Goal: Information Seeking & Learning: Check status

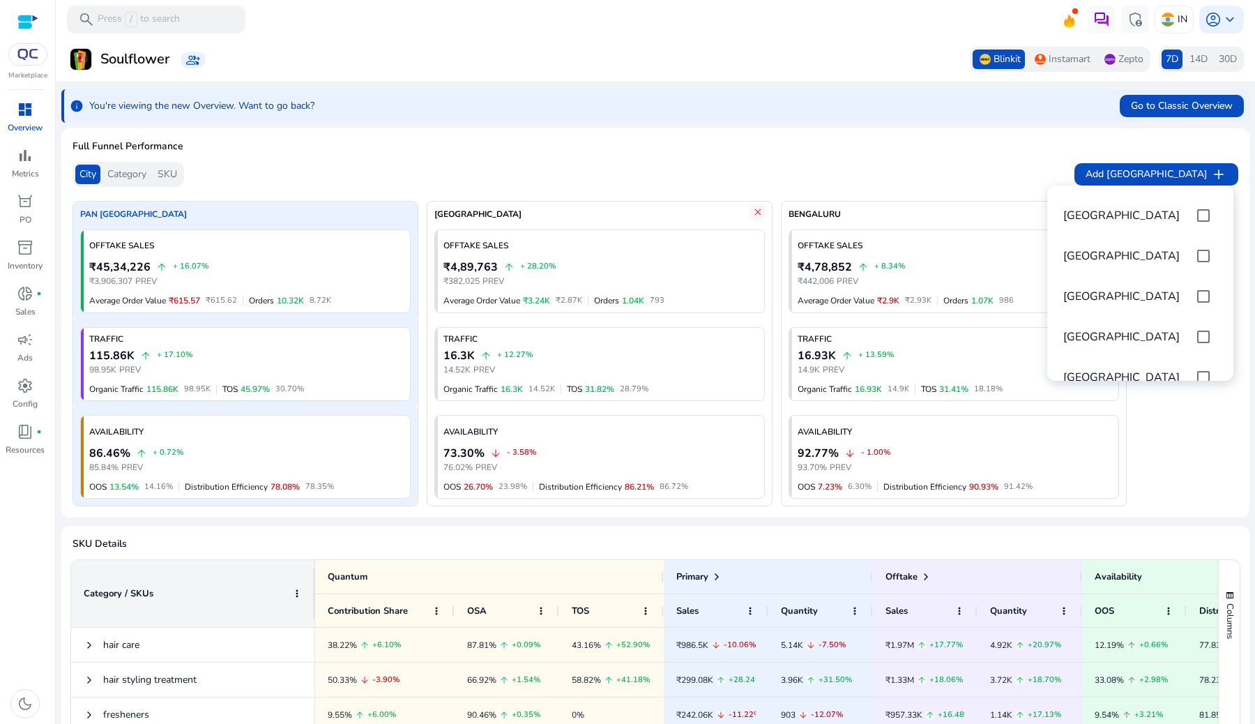
scroll to position [93, 0]
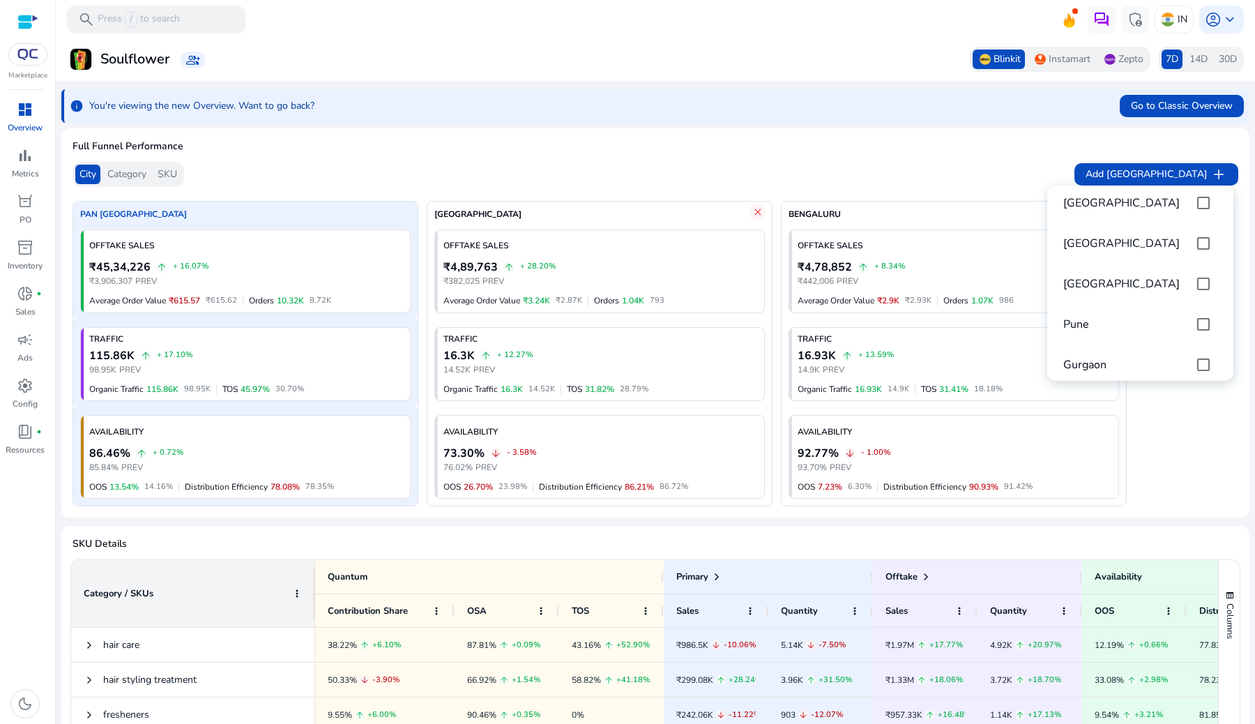
click at [27, 163] on div at bounding box center [627, 362] width 1255 height 724
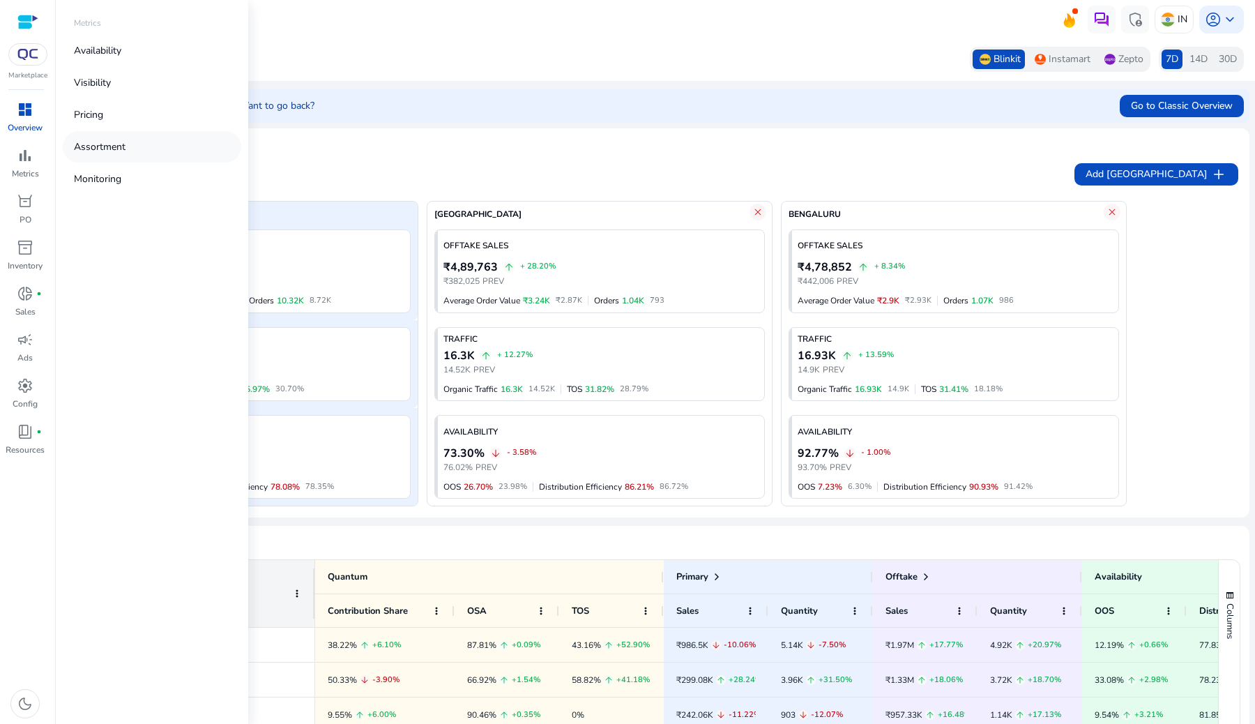
click at [123, 145] on p "Assortment" at bounding box center [100, 146] width 52 height 15
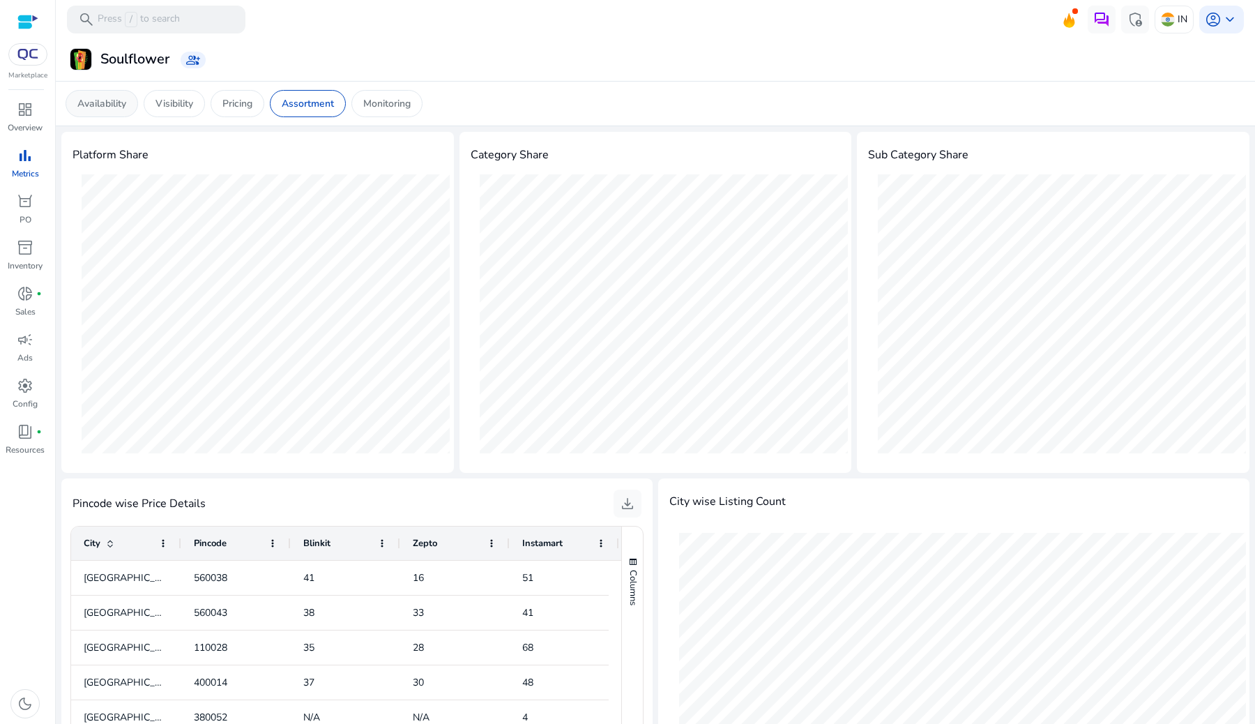
click at [131, 99] on div "Availability" at bounding box center [102, 103] width 73 height 27
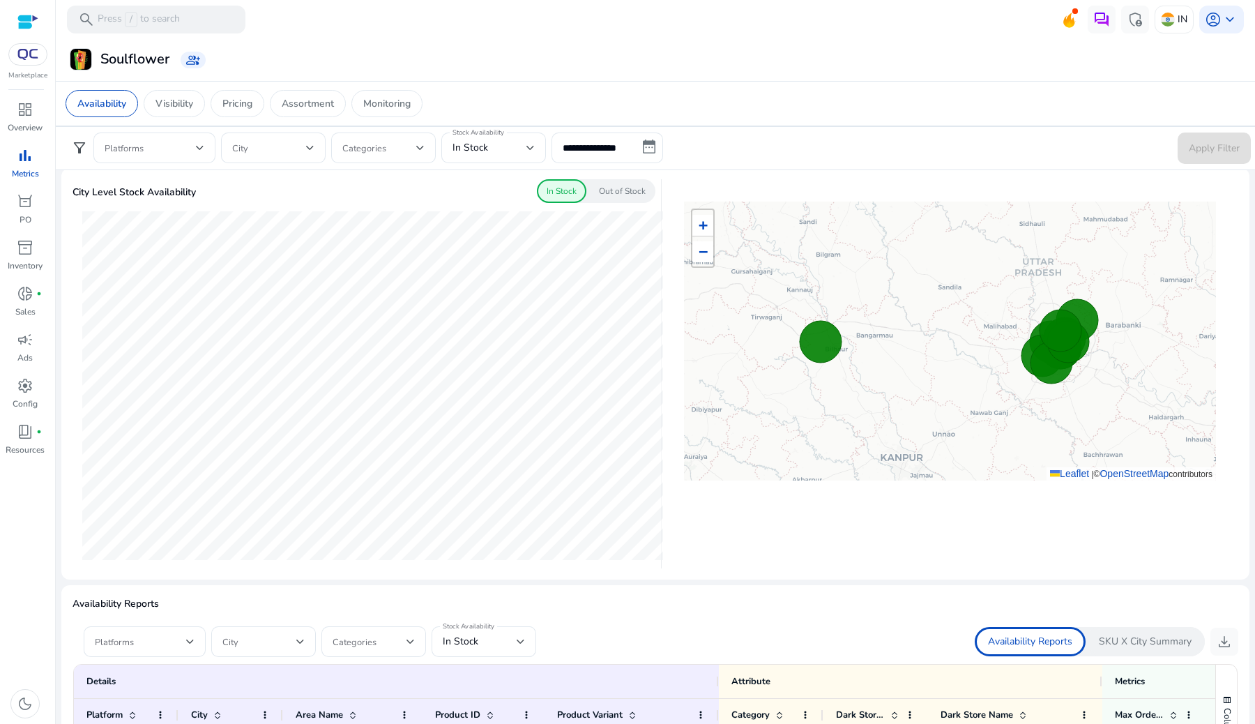
scroll to position [398, 0]
click at [169, 92] on div "Visibility" at bounding box center [174, 103] width 61 height 27
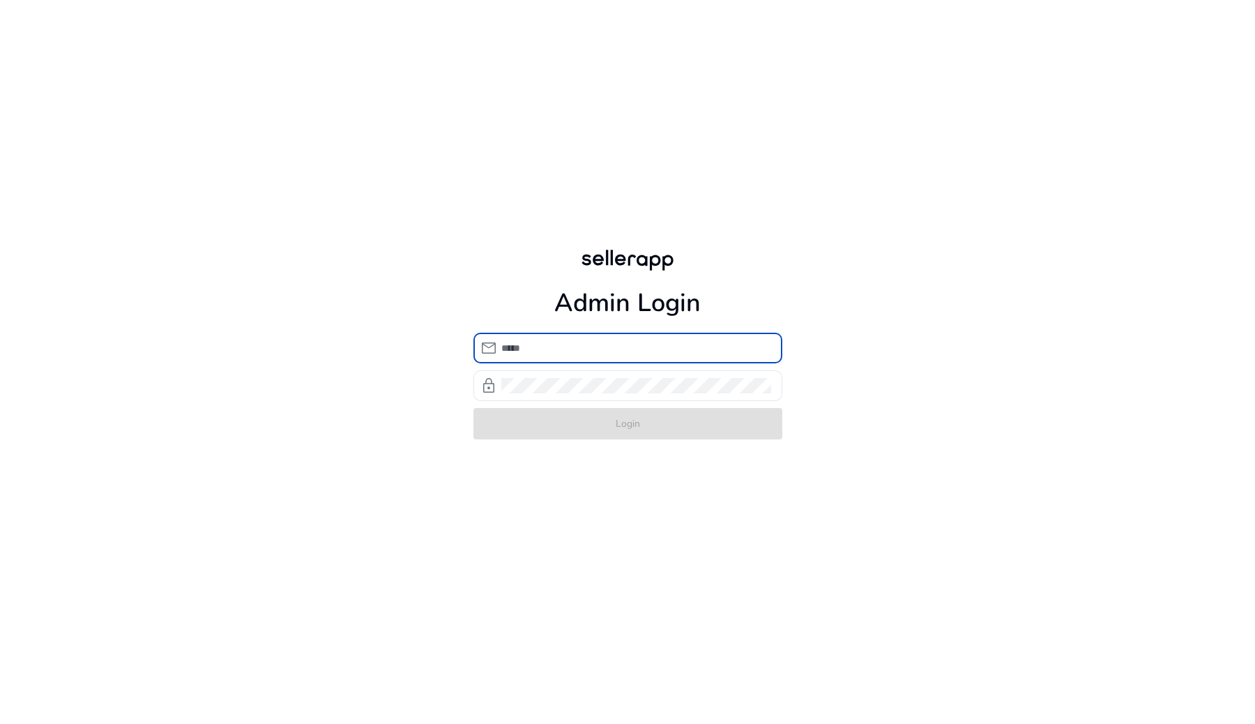
type input "**********"
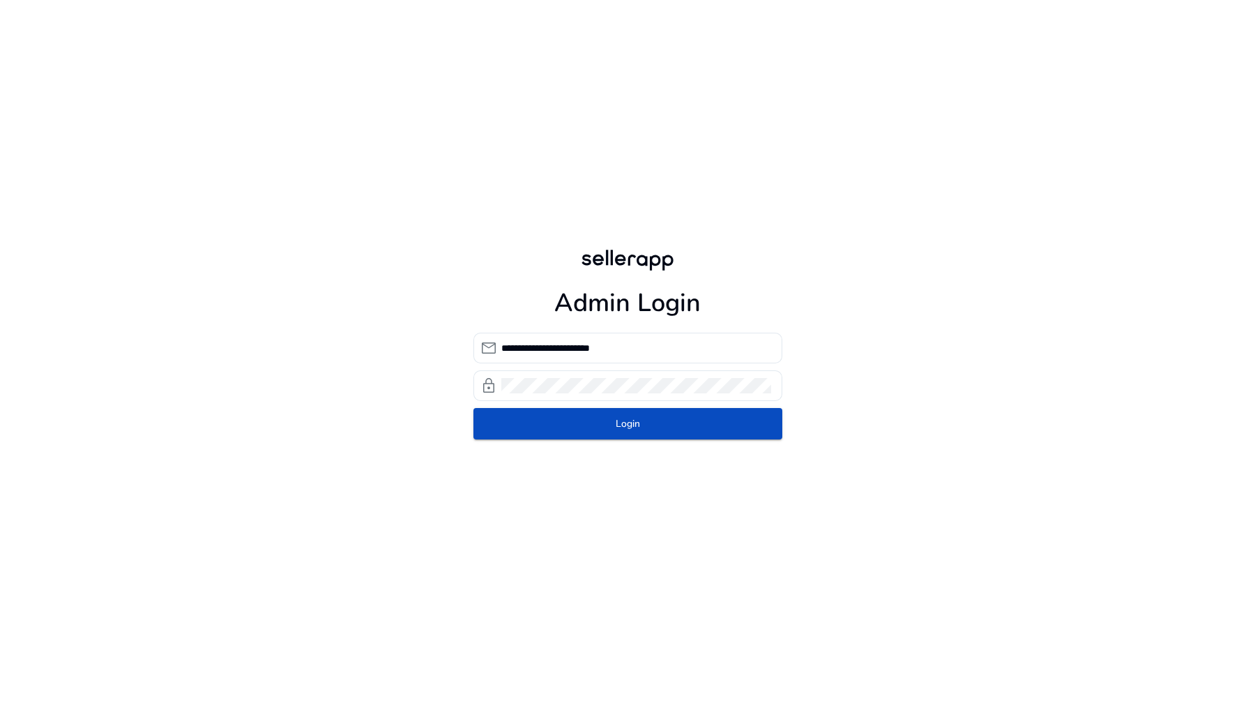
click at [649, 421] on form "**********" at bounding box center [628, 386] width 309 height 107
click at [649, 421] on span "submit" at bounding box center [628, 423] width 309 height 33
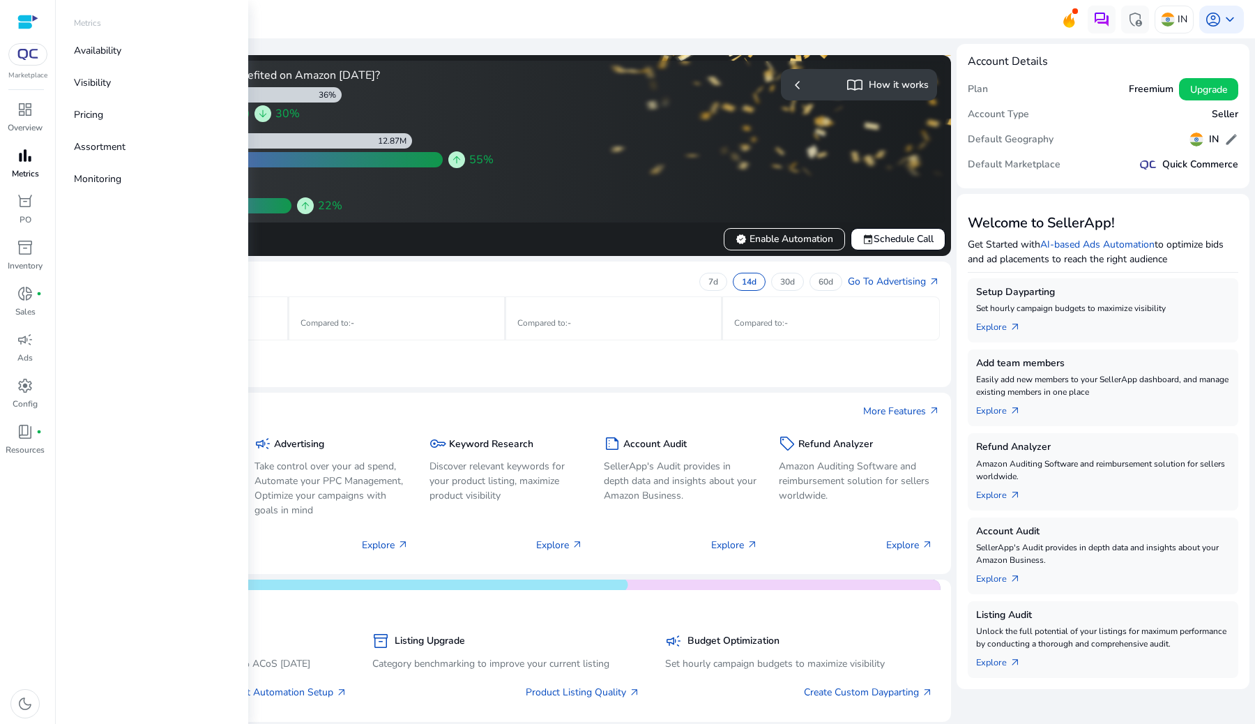
click at [27, 163] on span "bar_chart" at bounding box center [25, 155] width 17 height 17
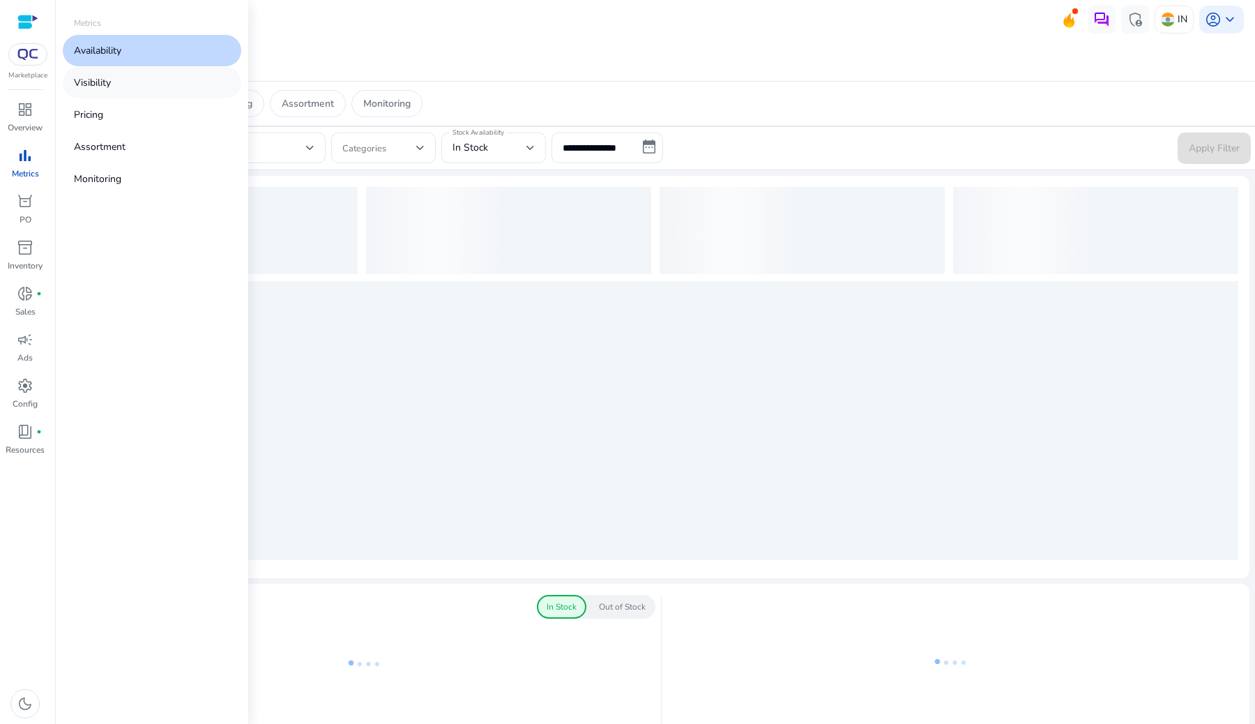
click at [149, 82] on link "Visibility" at bounding box center [152, 82] width 179 height 31
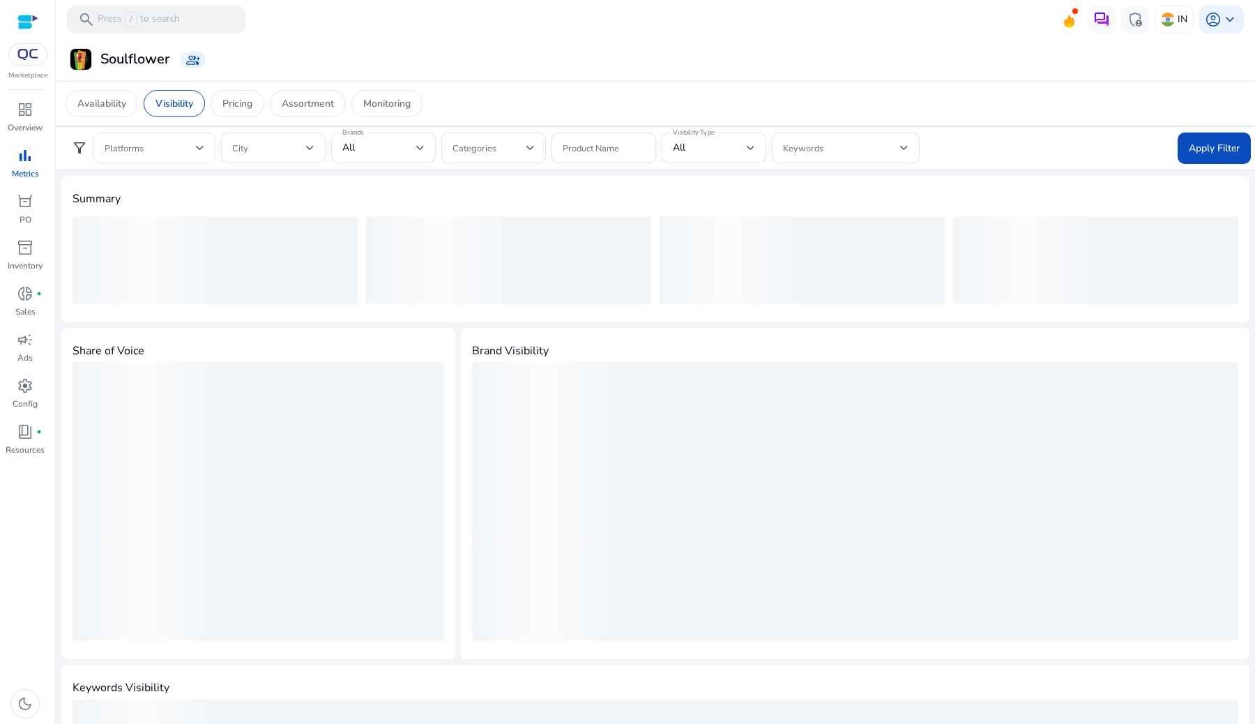
click at [176, 139] on div at bounding box center [155, 147] width 100 height 17
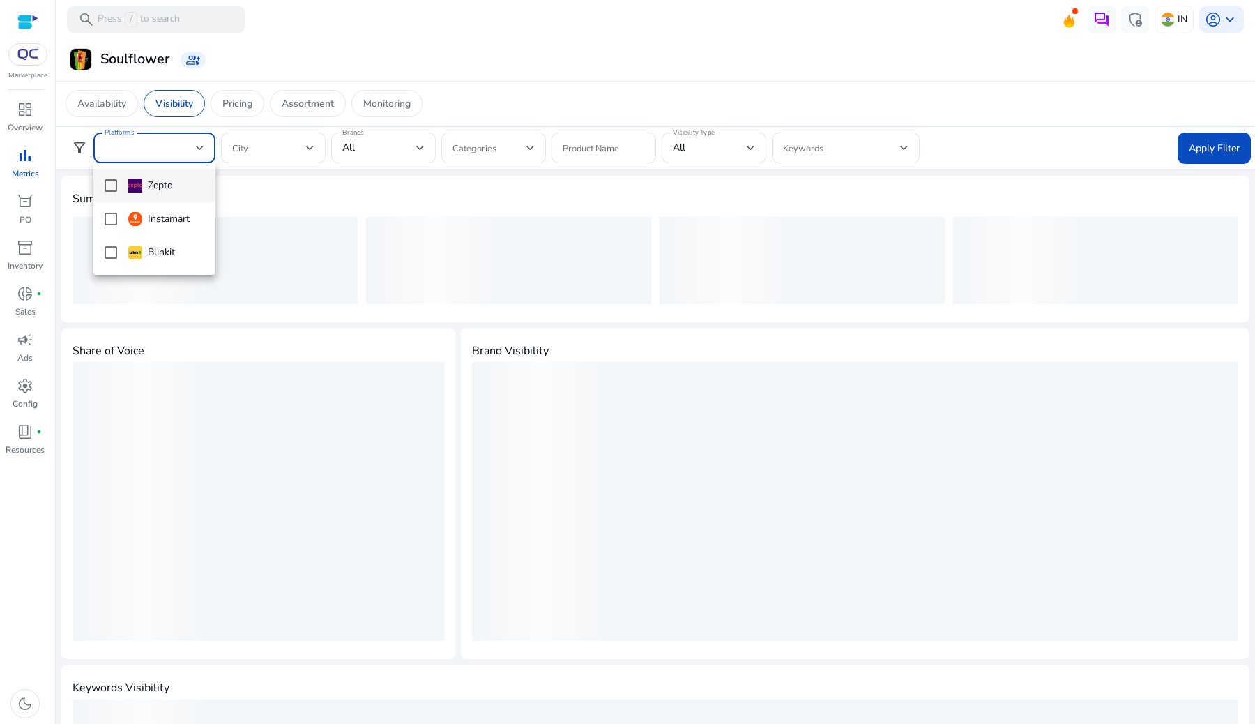
click at [707, 172] on div at bounding box center [627, 362] width 1255 height 724
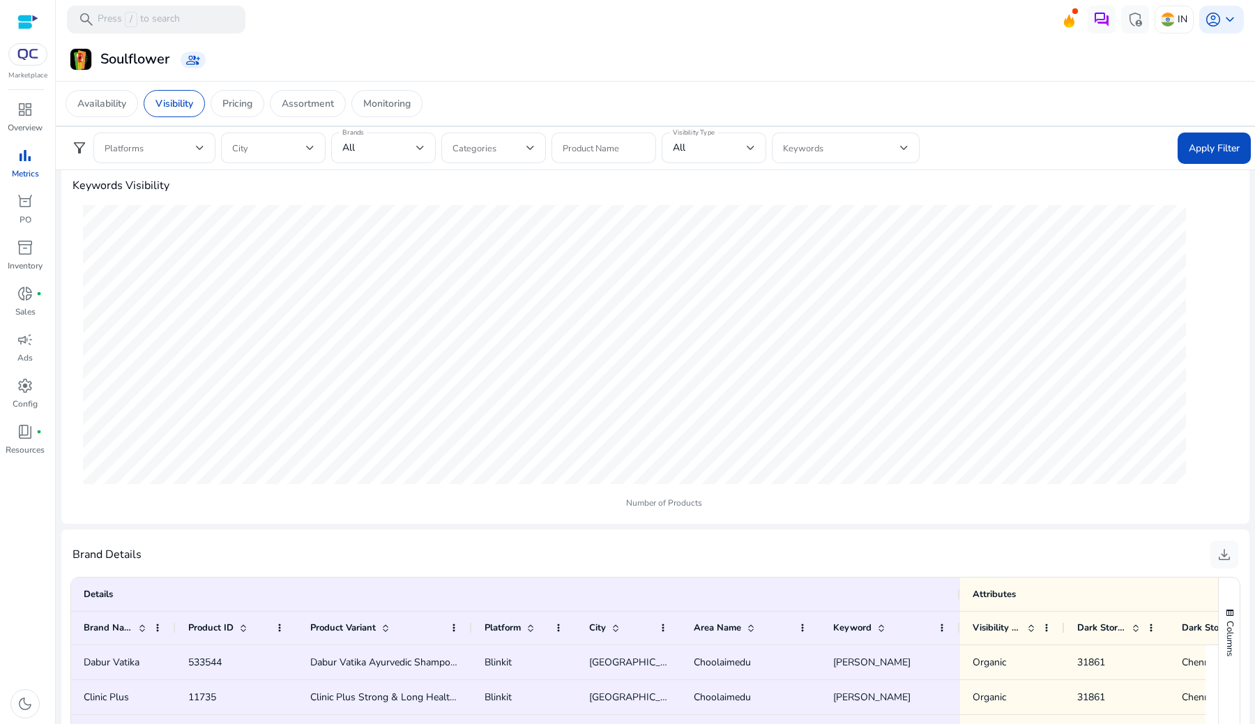
scroll to position [477, 0]
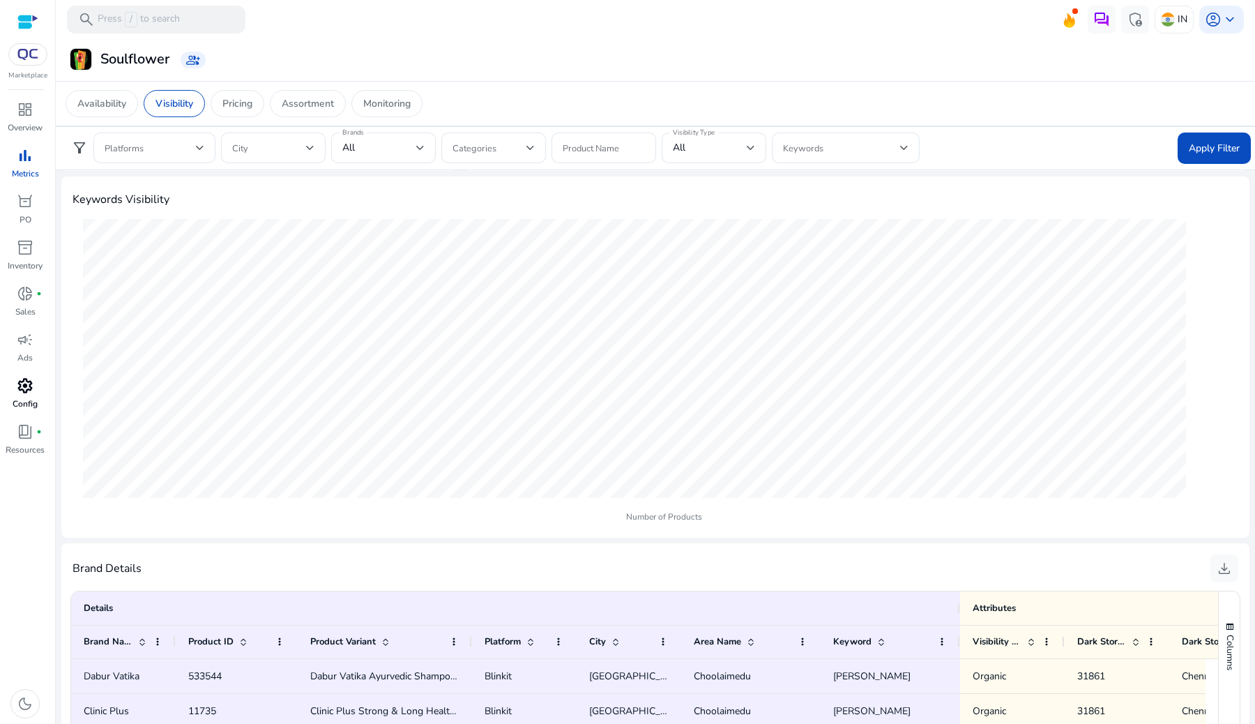
click at [36, 401] on p "Config" at bounding box center [25, 404] width 25 height 13
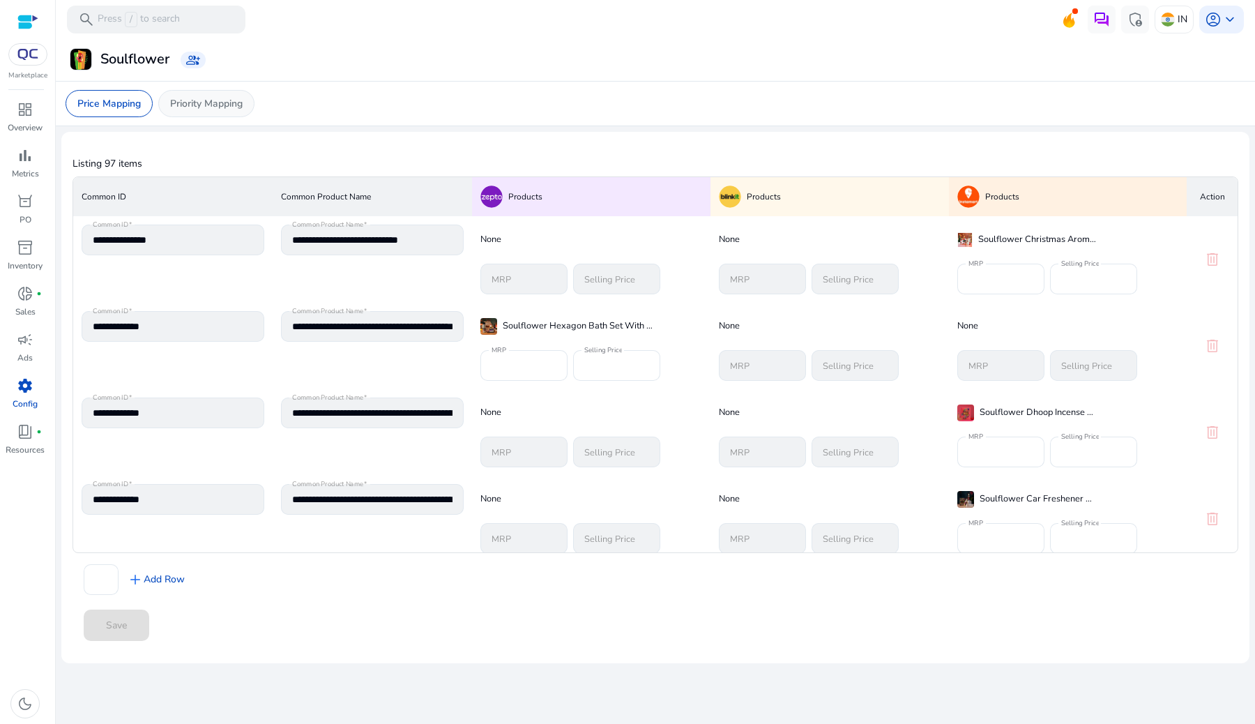
click at [197, 102] on p "Priority Mapping" at bounding box center [206, 103] width 73 height 15
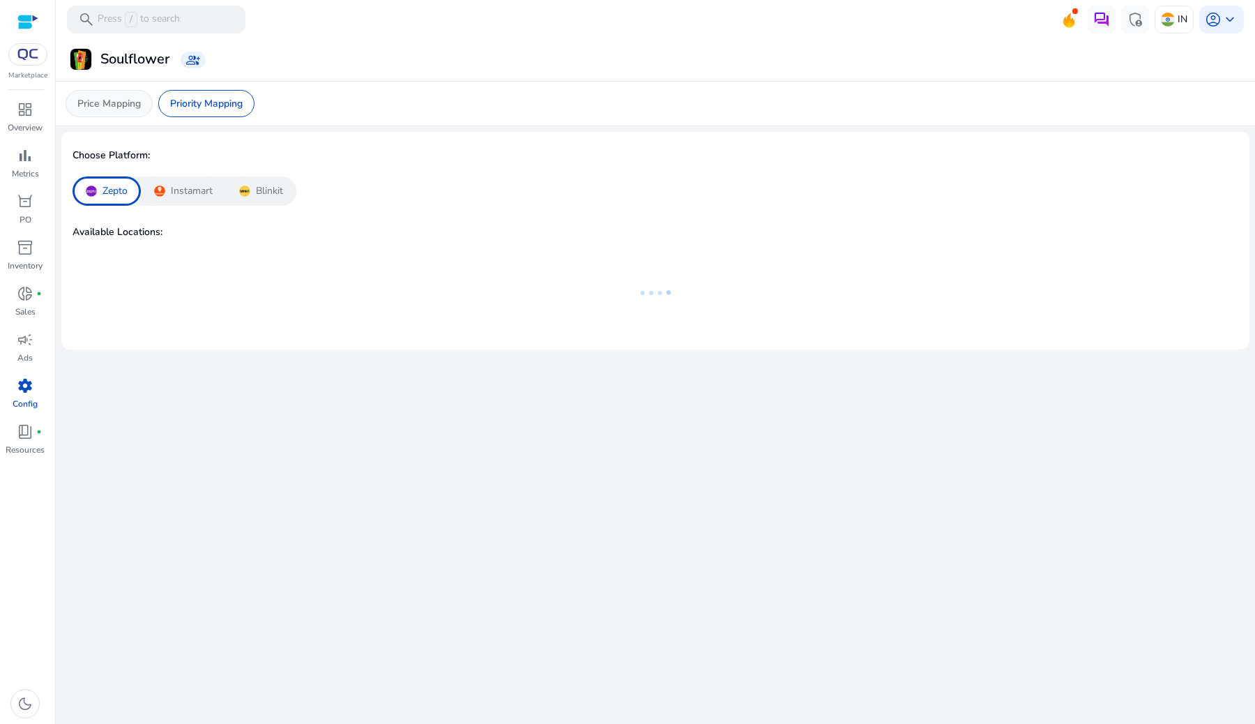
click at [139, 105] on p "Price Mapping" at bounding box center [108, 103] width 63 height 15
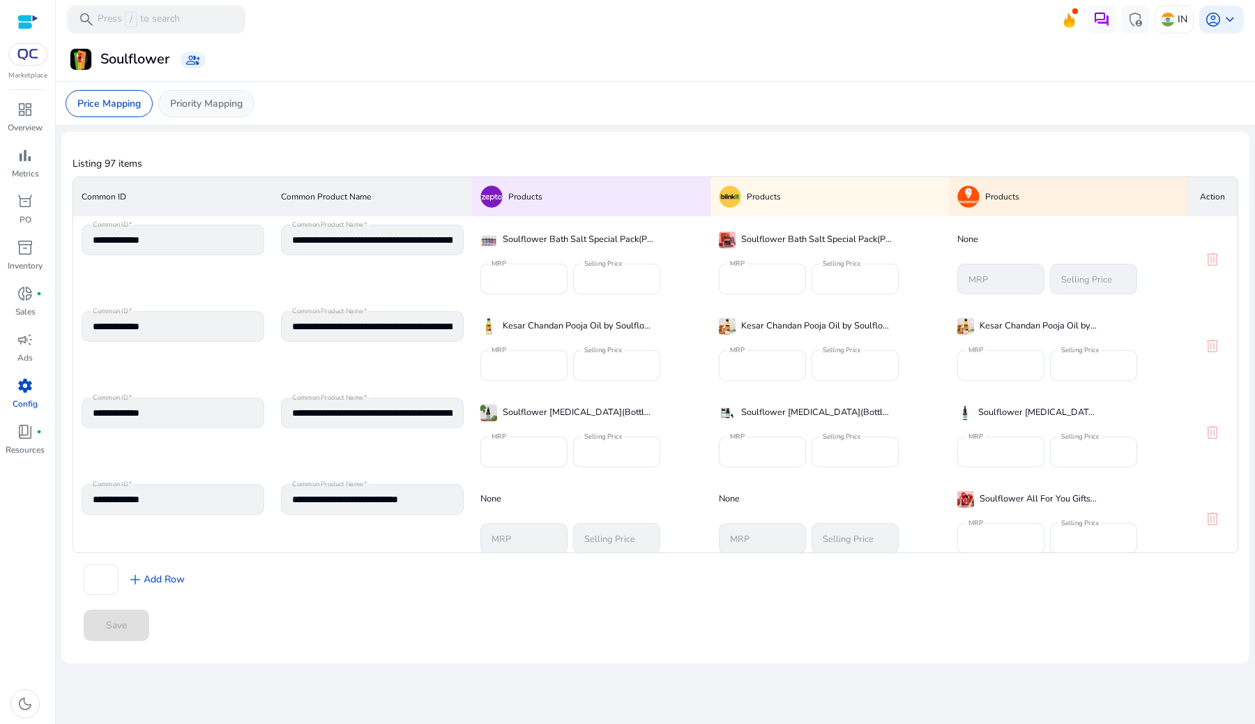
click at [203, 93] on div "Priority Mapping" at bounding box center [206, 103] width 96 height 27
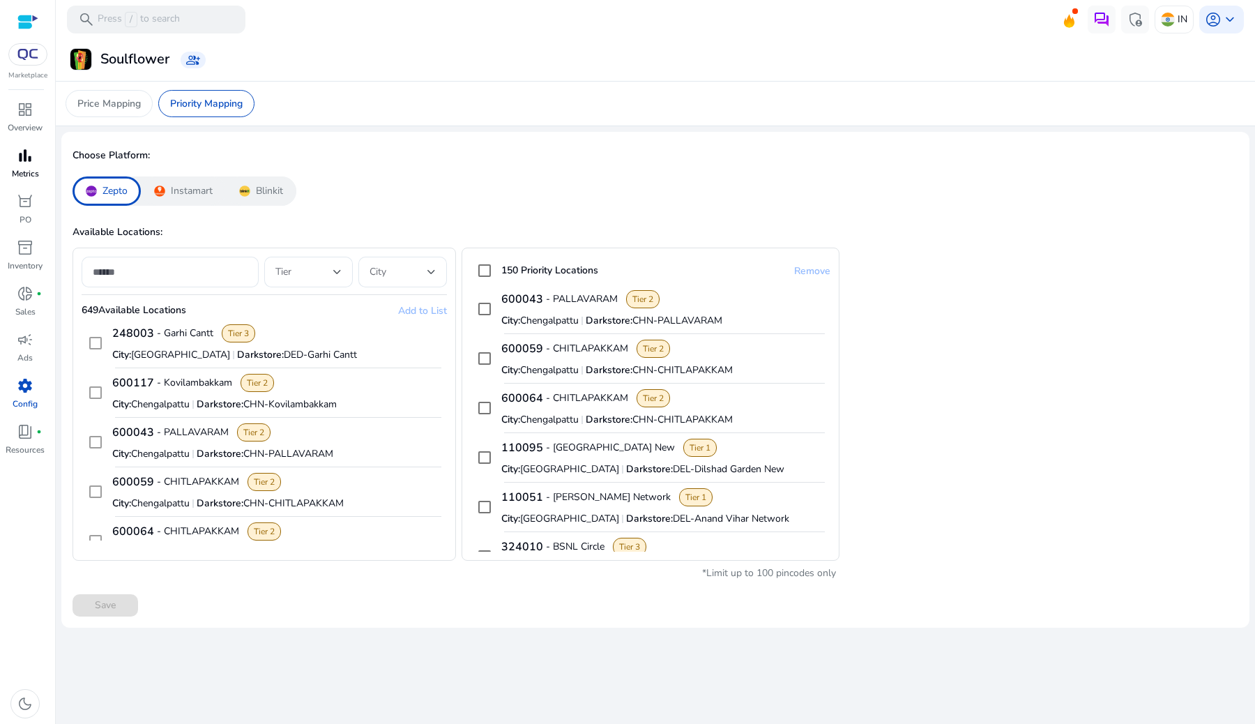
click at [17, 151] on span "bar_chart" at bounding box center [25, 155] width 17 height 17
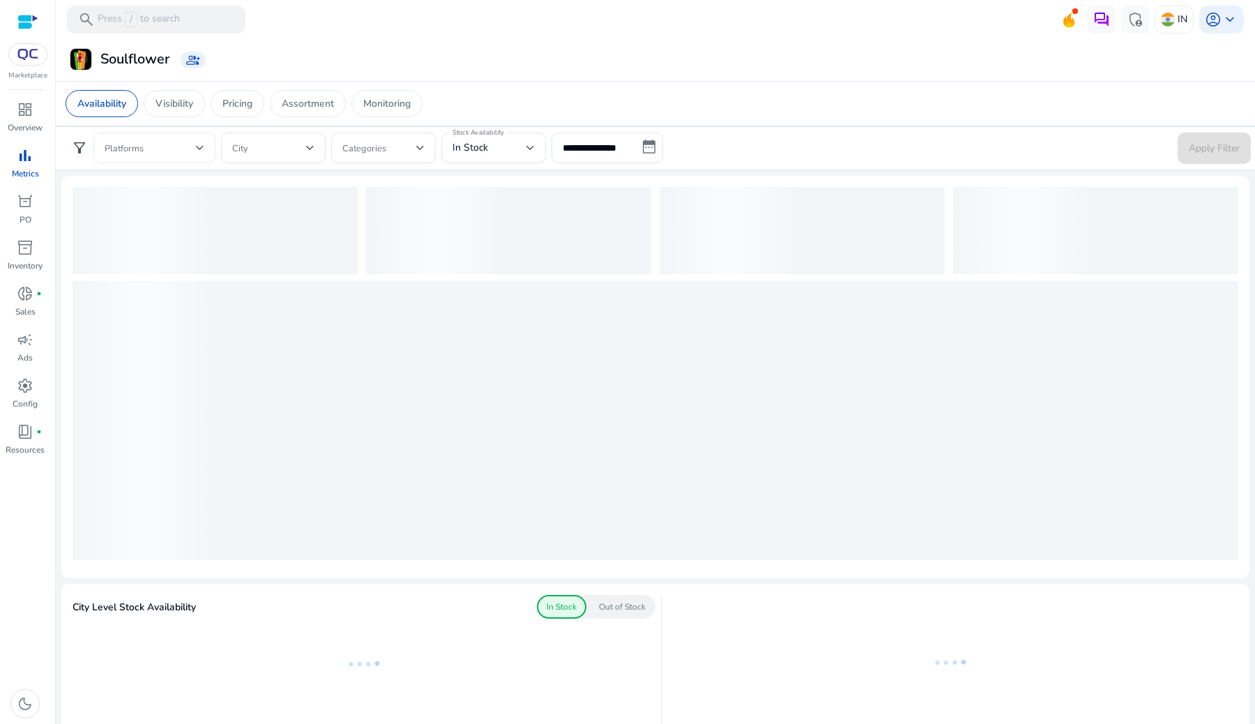
click at [196, 139] on div at bounding box center [200, 147] width 8 height 17
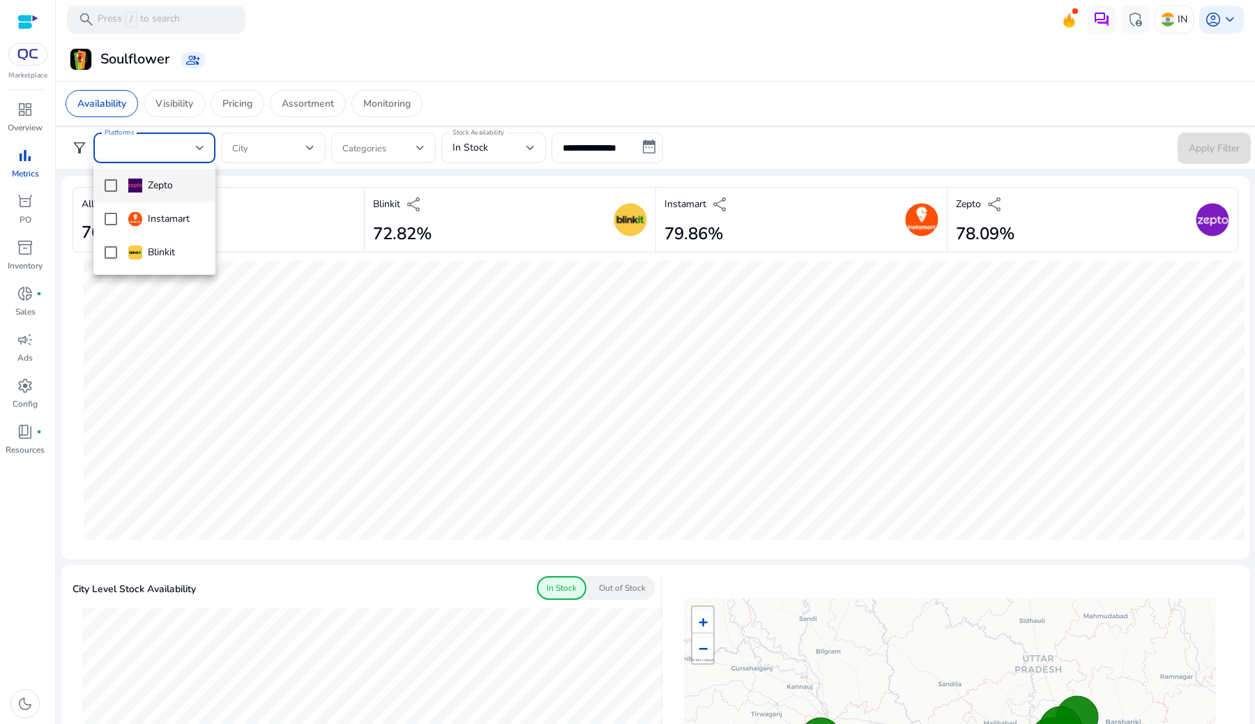
click at [169, 184] on div "Zepto" at bounding box center [150, 185] width 45 height 15
click at [169, 216] on div "Instamart" at bounding box center [158, 218] width 61 height 15
click at [322, 216] on div at bounding box center [627, 362] width 1255 height 724
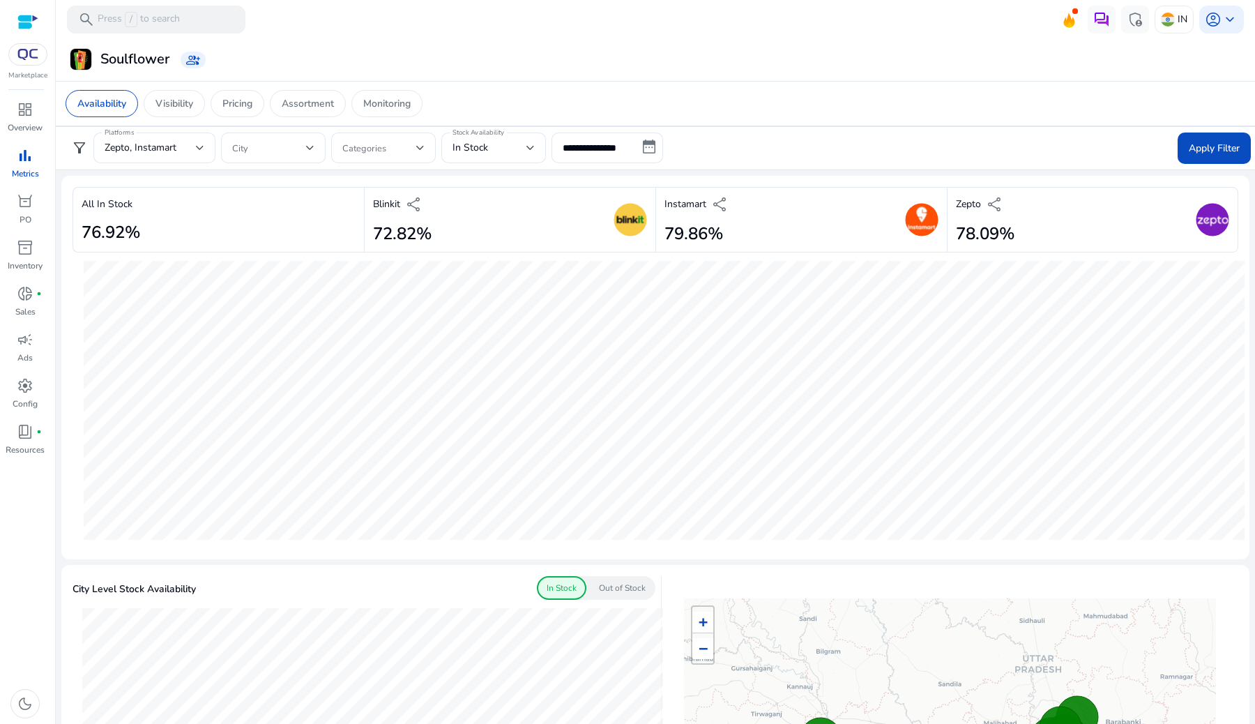
click at [188, 119] on div "Availability Visibility Pricing Assortment Monitoring" at bounding box center [655, 103] width 1202 height 45
click at [188, 101] on p "Visibility" at bounding box center [175, 103] width 38 height 15
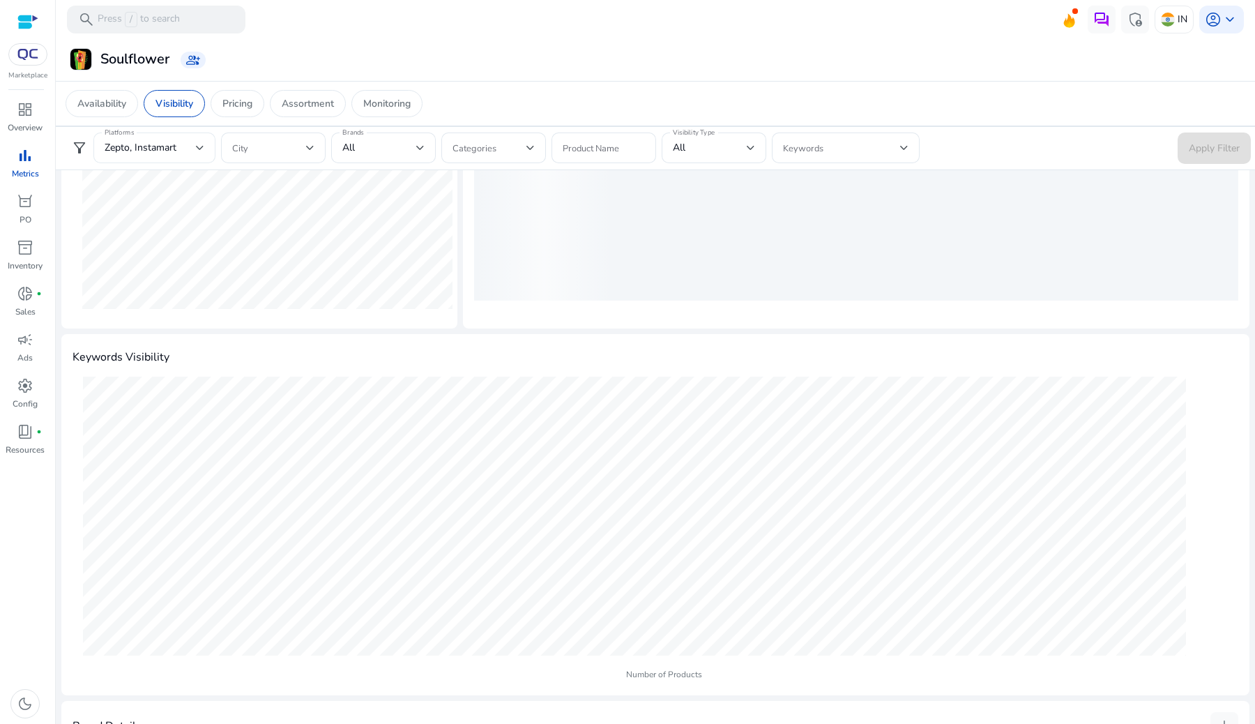
scroll to position [396, 0]
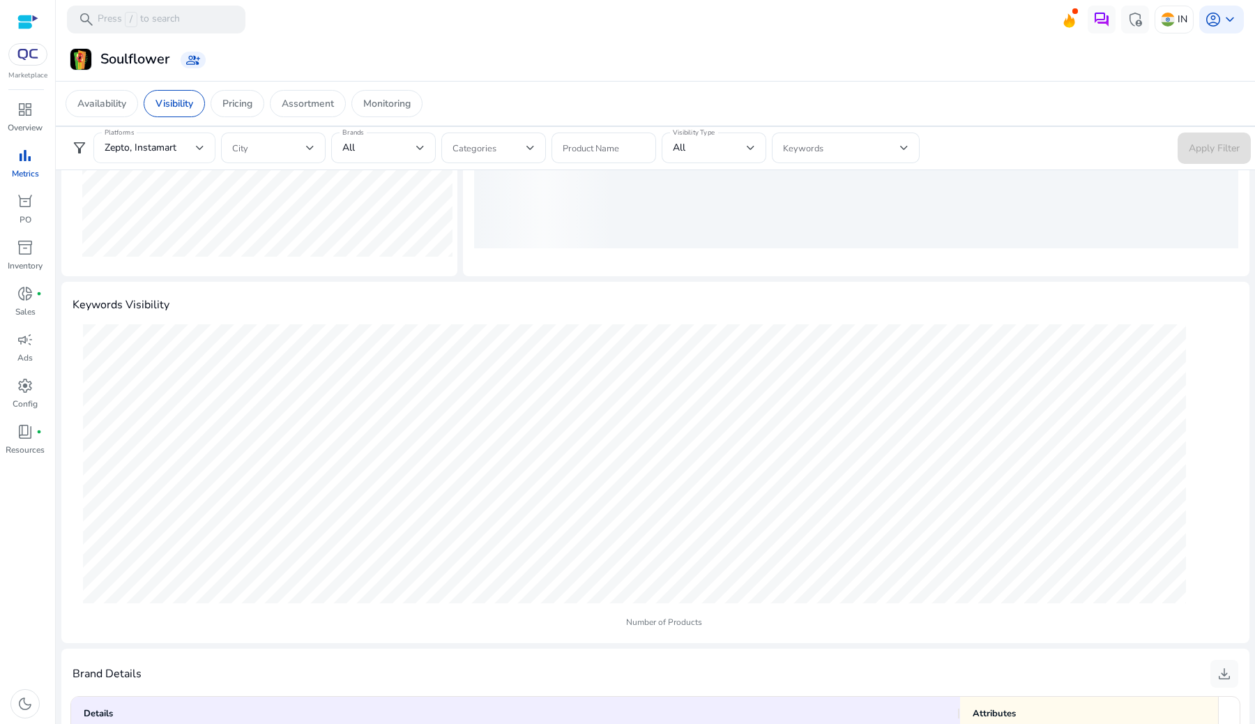
click at [178, 141] on div "Zepto, Instamart" at bounding box center [150, 147] width 91 height 15
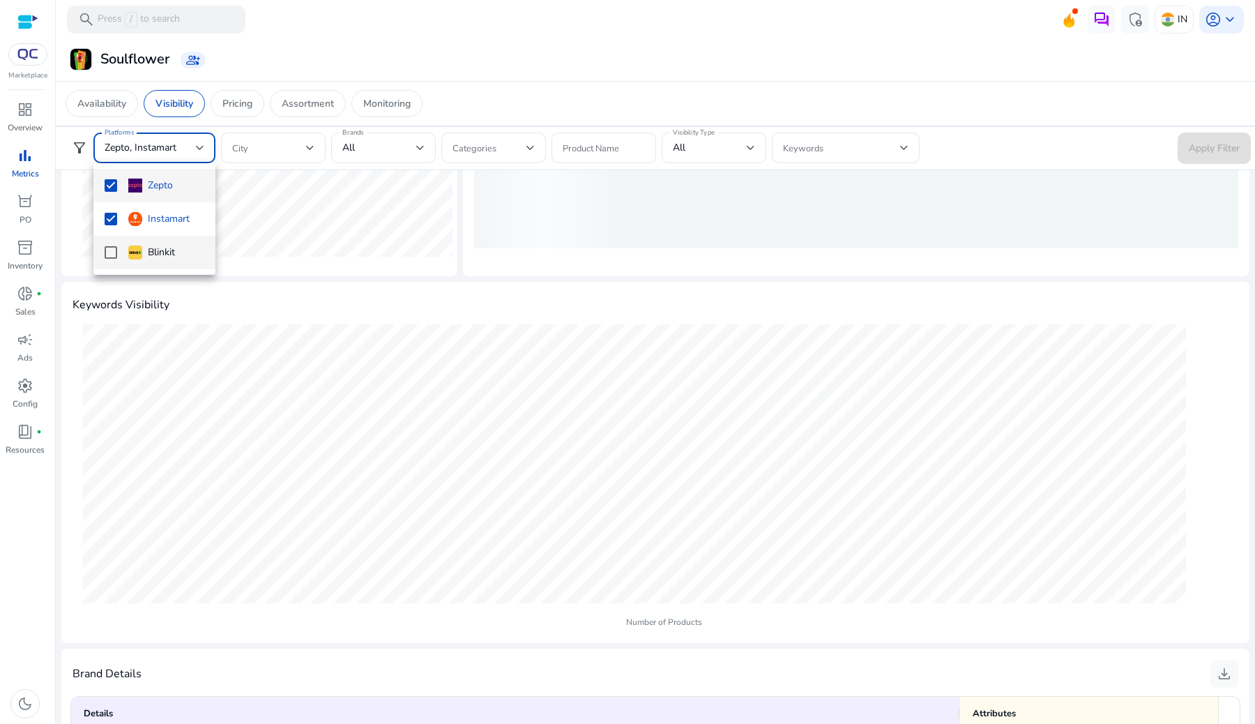
click at [151, 239] on mat-option "Blinkit" at bounding box center [154, 252] width 122 height 33
click at [1175, 144] on div at bounding box center [627, 362] width 1255 height 724
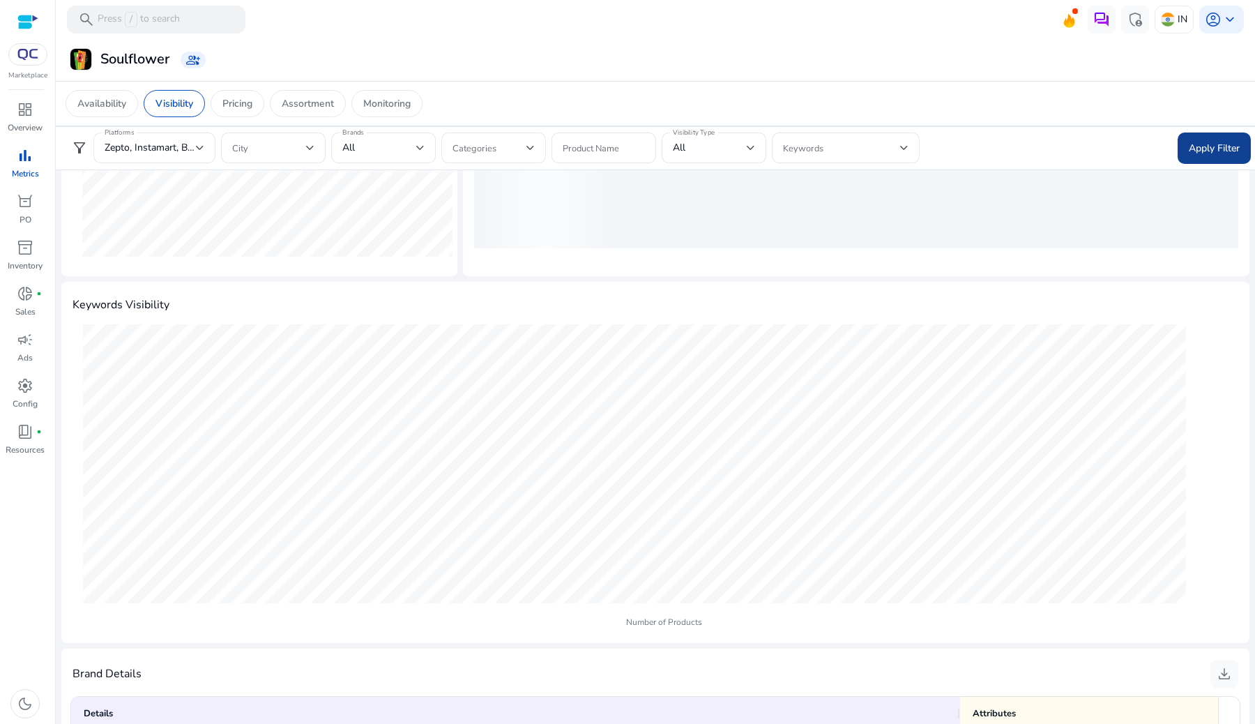
click at [1193, 144] on span "Apply Filter" at bounding box center [1214, 148] width 51 height 15
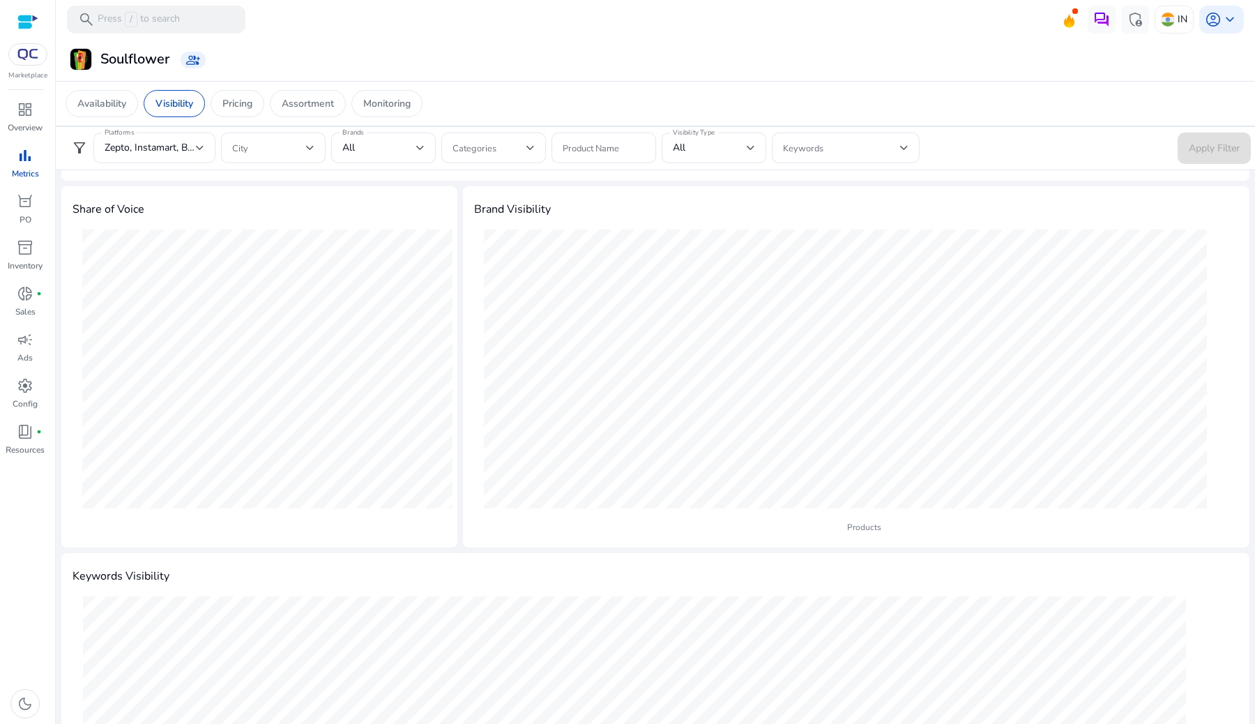
scroll to position [0, 0]
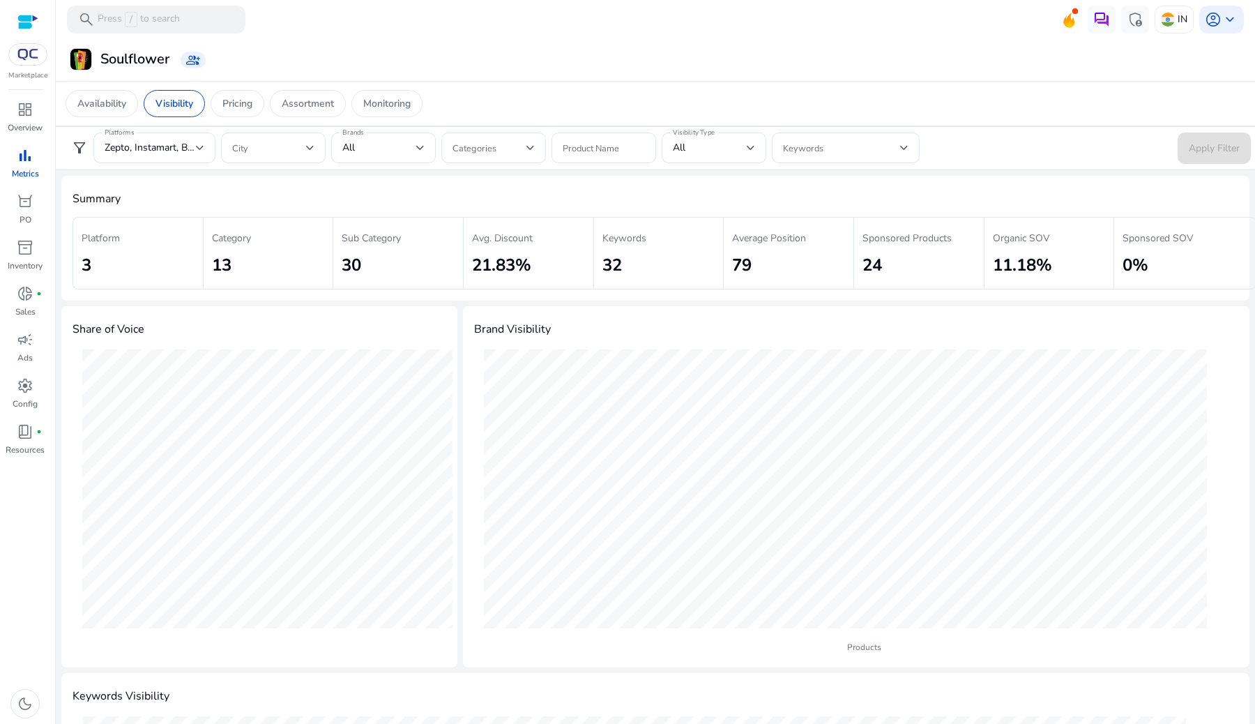
click at [771, 260] on div "Average Position 79" at bounding box center [794, 253] width 142 height 73
drag, startPoint x: 769, startPoint y: 262, endPoint x: 729, endPoint y: 264, distance: 39.8
click at [729, 264] on div "Average Position 79" at bounding box center [794, 253] width 142 height 73
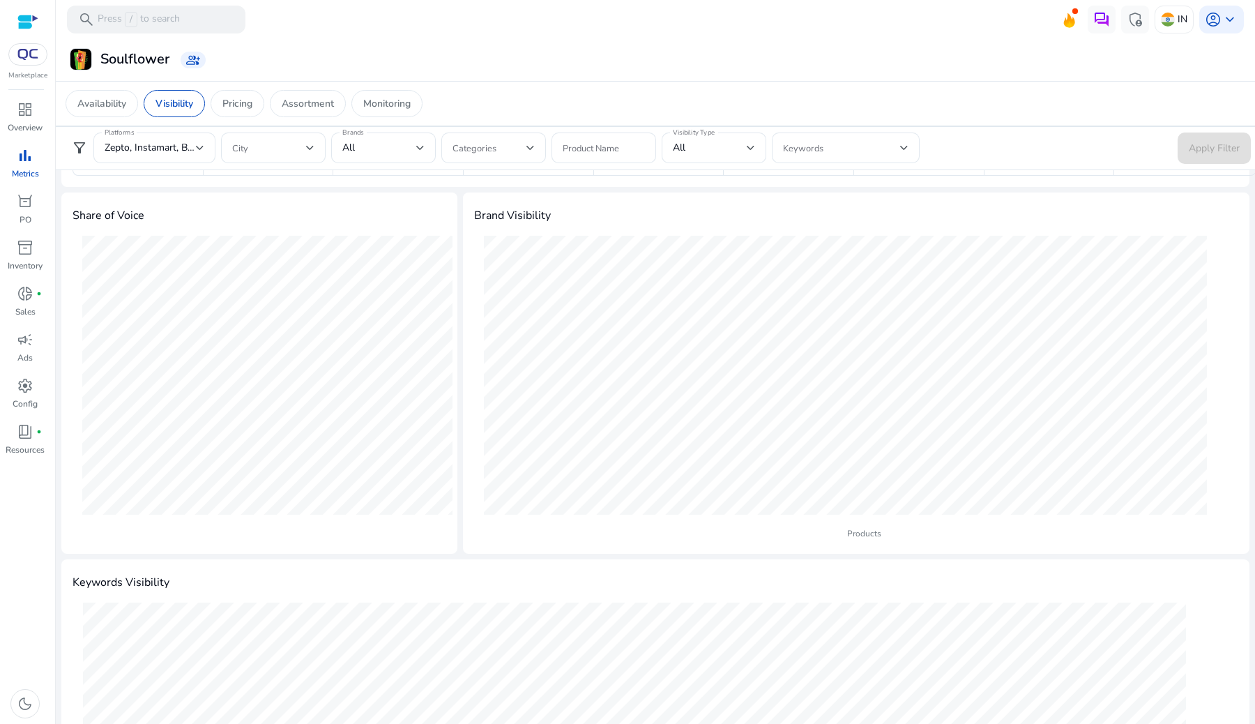
scroll to position [96, 0]
